Goal: Find specific page/section: Find specific page/section

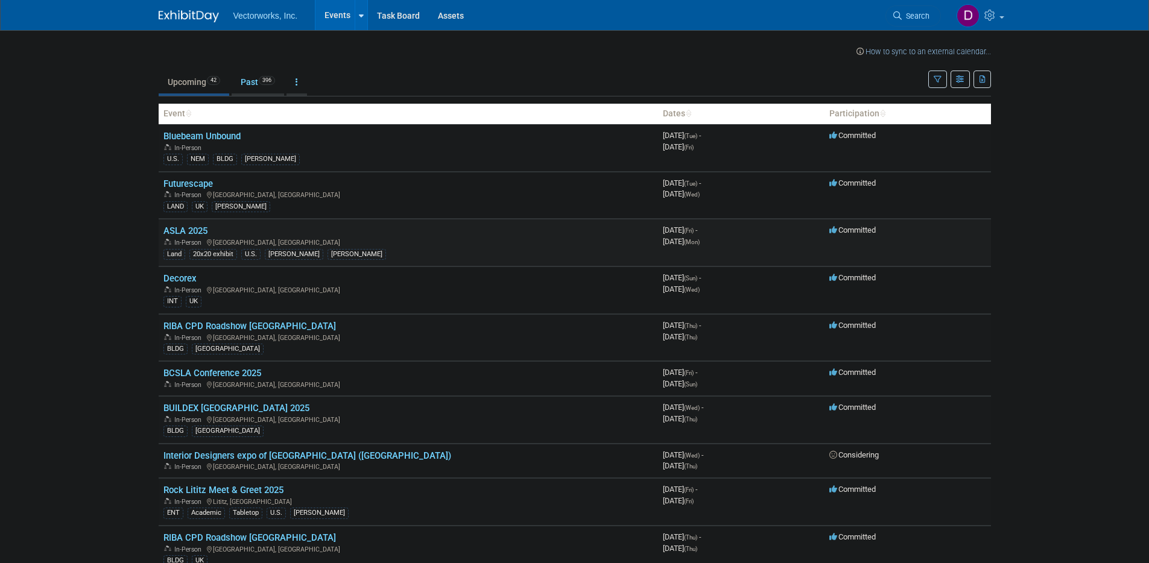
click at [173, 231] on link "ASLA 2025" at bounding box center [185, 231] width 44 height 11
click at [221, 136] on link "Bluebeam Unbound" at bounding box center [201, 136] width 77 height 11
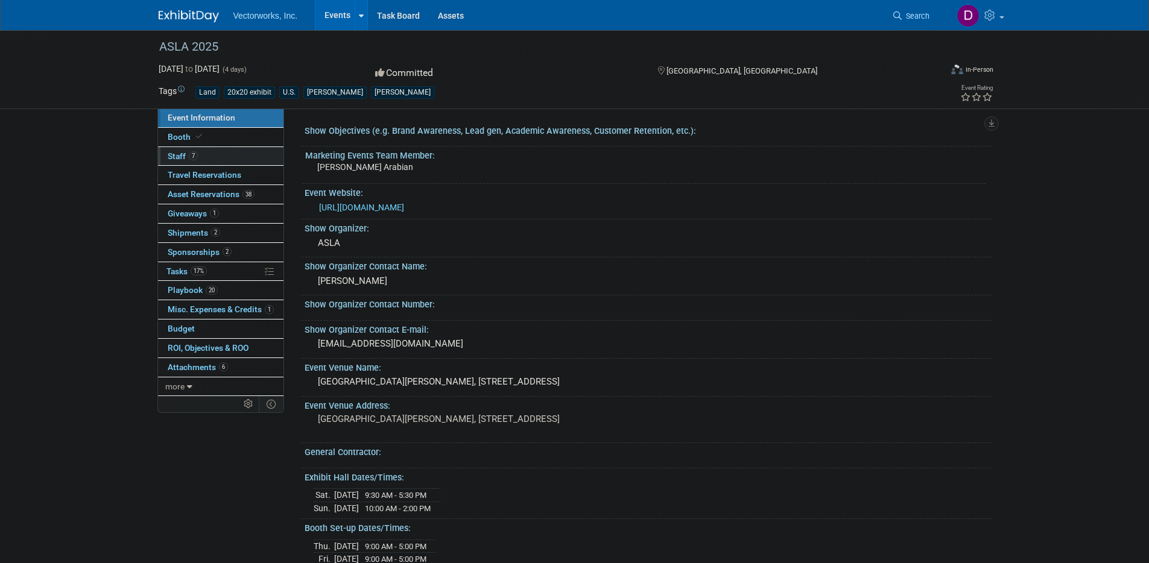
click at [177, 157] on span "Staff 7" at bounding box center [183, 156] width 30 height 10
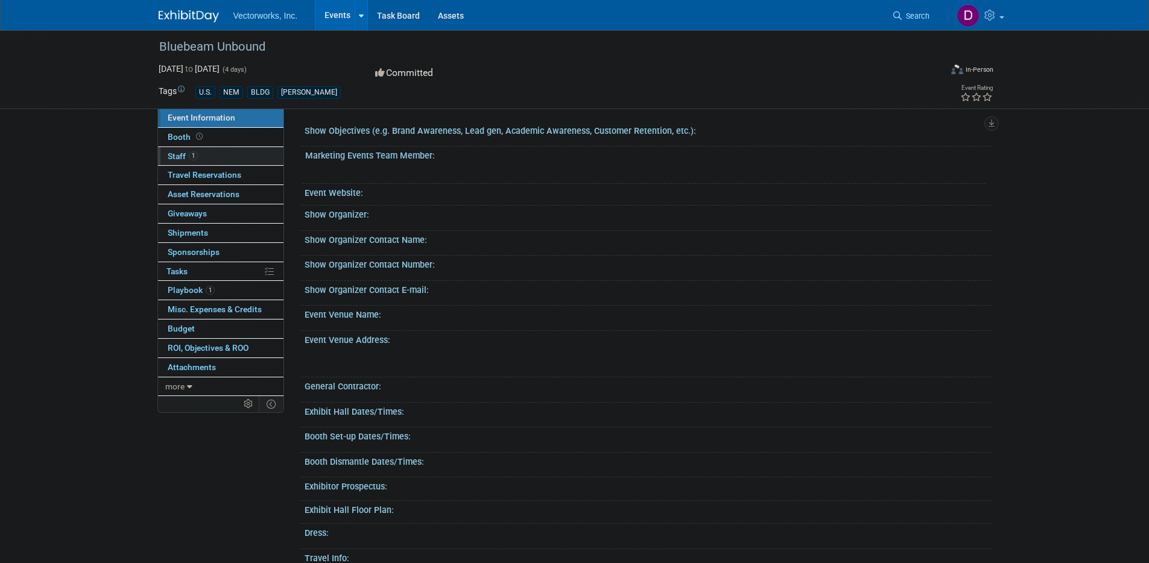
click at [168, 154] on span "Staff 1" at bounding box center [183, 156] width 30 height 10
